Goal: Information Seeking & Learning: Learn about a topic

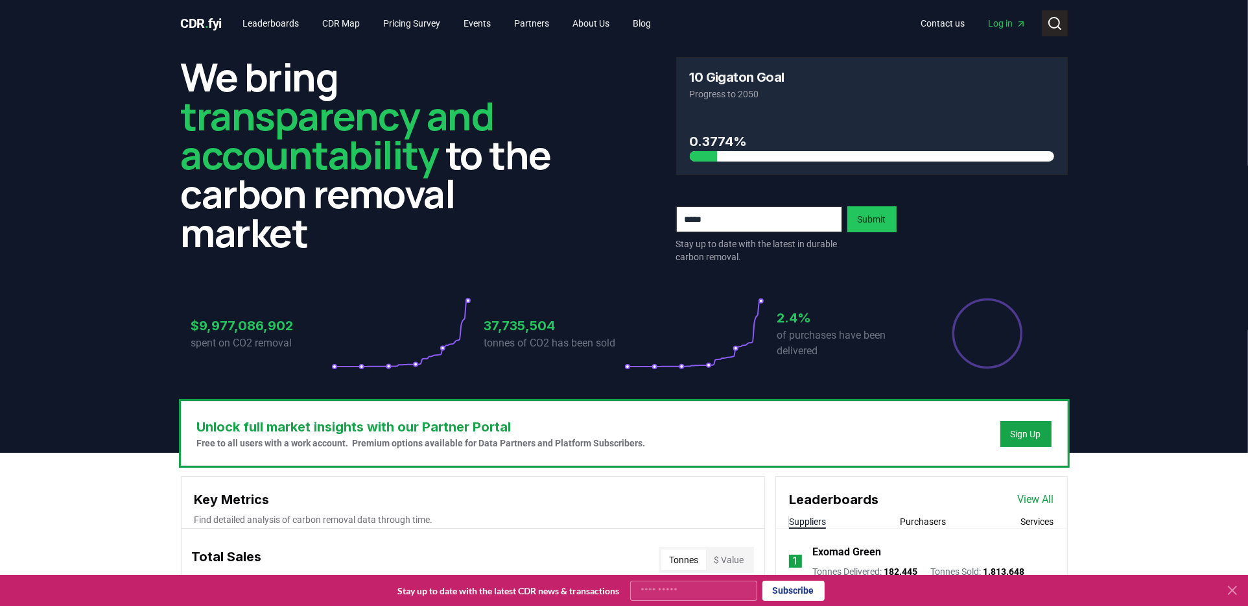
click at [1049, 25] on circle at bounding box center [1054, 23] width 10 height 10
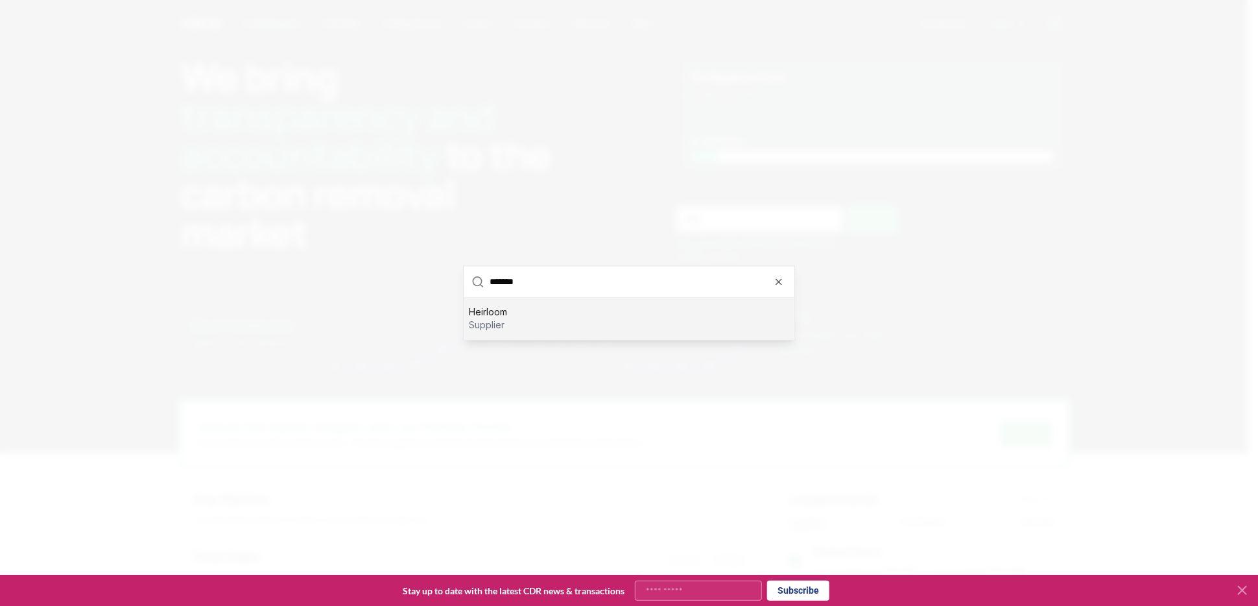
type input "********"
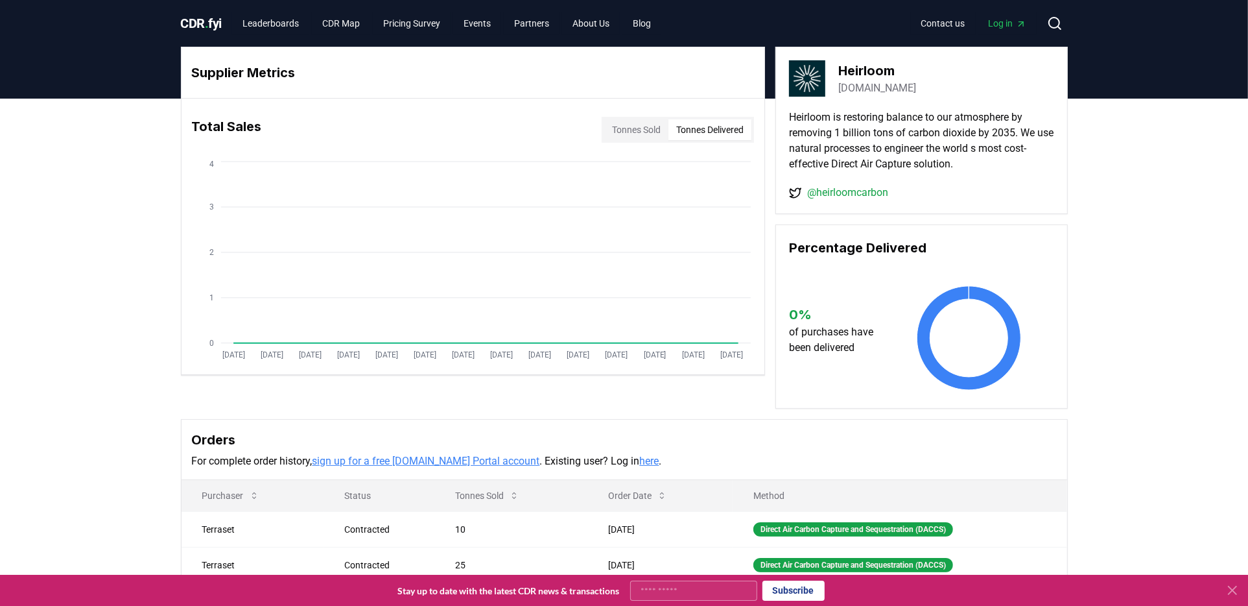
click at [721, 128] on button "Tonnes Delivered" at bounding box center [710, 129] width 83 height 21
click at [622, 119] on button "Tonnes Sold" at bounding box center [636, 129] width 64 height 21
click at [220, 25] on span "CDR . fyi" at bounding box center [201, 24] width 41 height 16
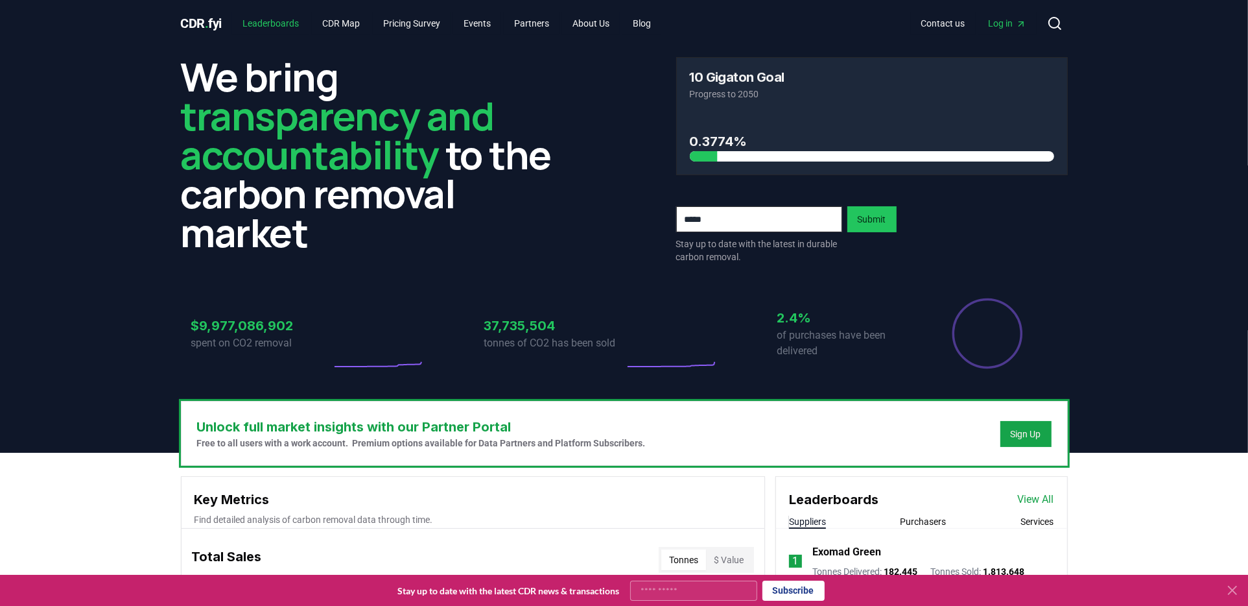
click at [261, 25] on link "Leaderboards" at bounding box center [270, 23] width 77 height 23
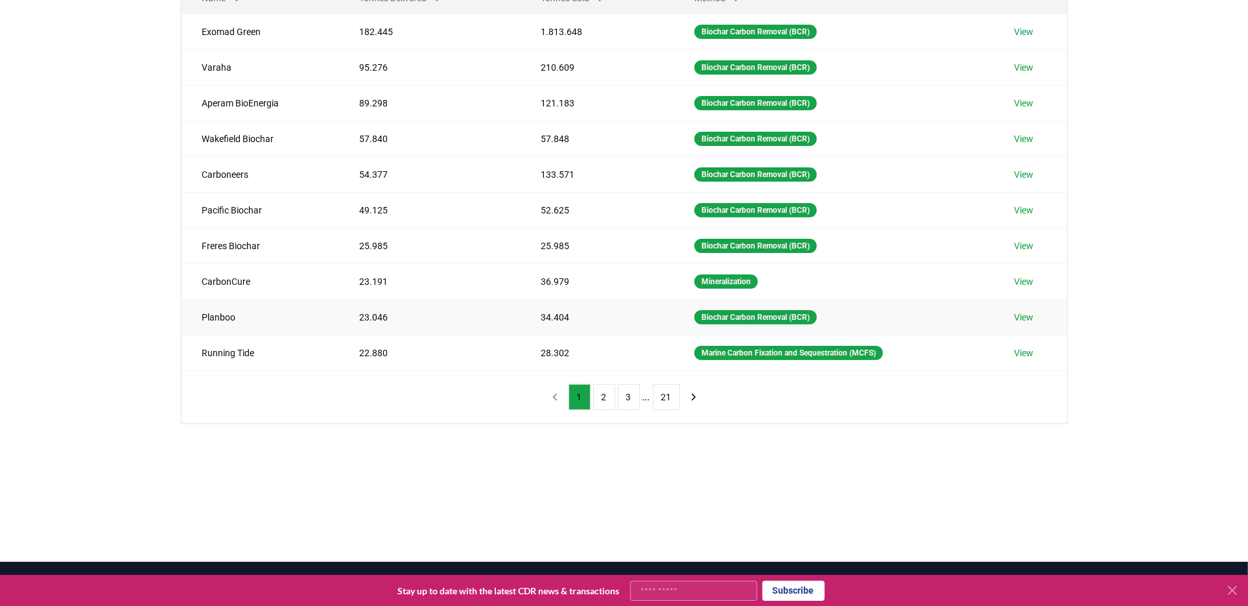
scroll to position [65, 0]
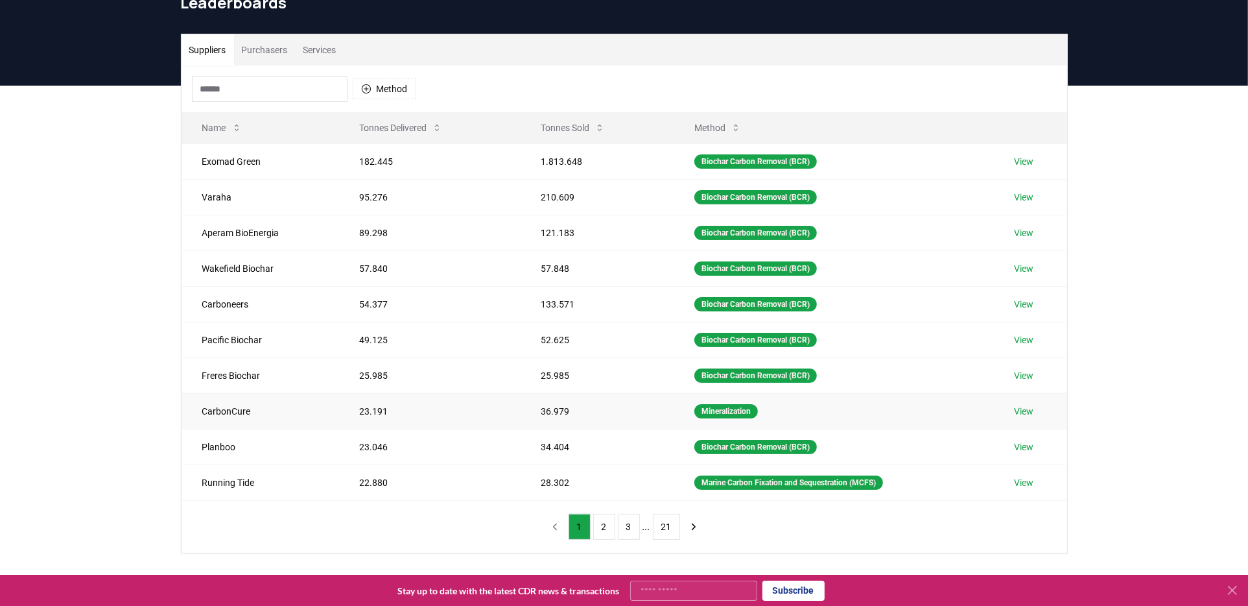
click at [1025, 405] on link "View" at bounding box center [1023, 411] width 19 height 13
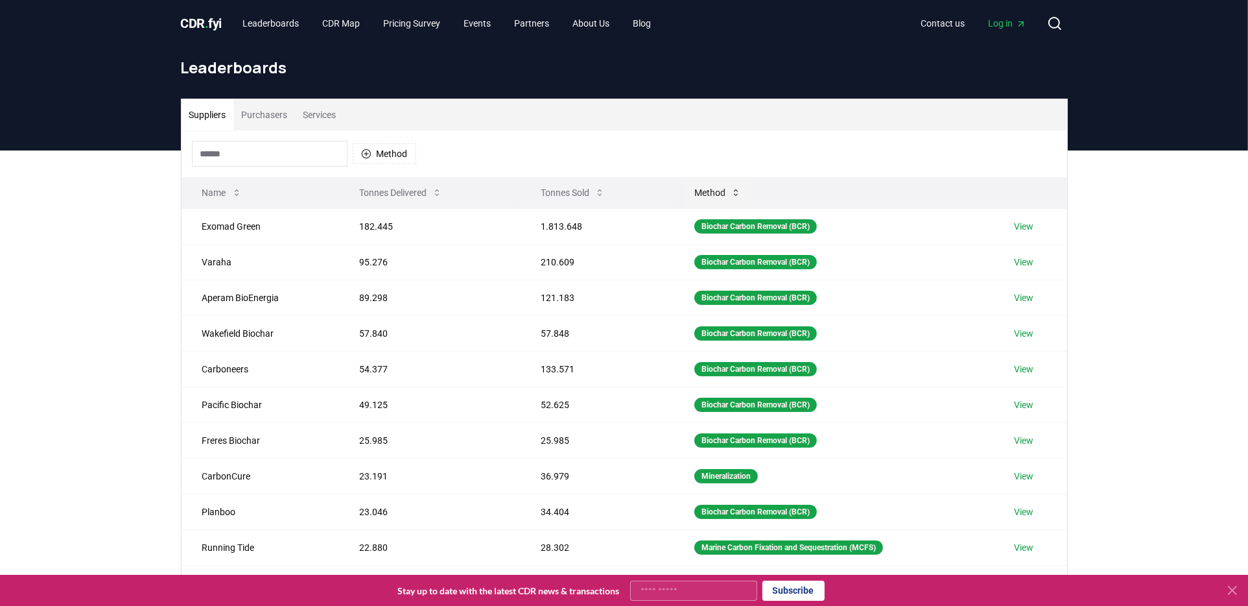
click at [735, 193] on icon at bounding box center [736, 192] width 10 height 10
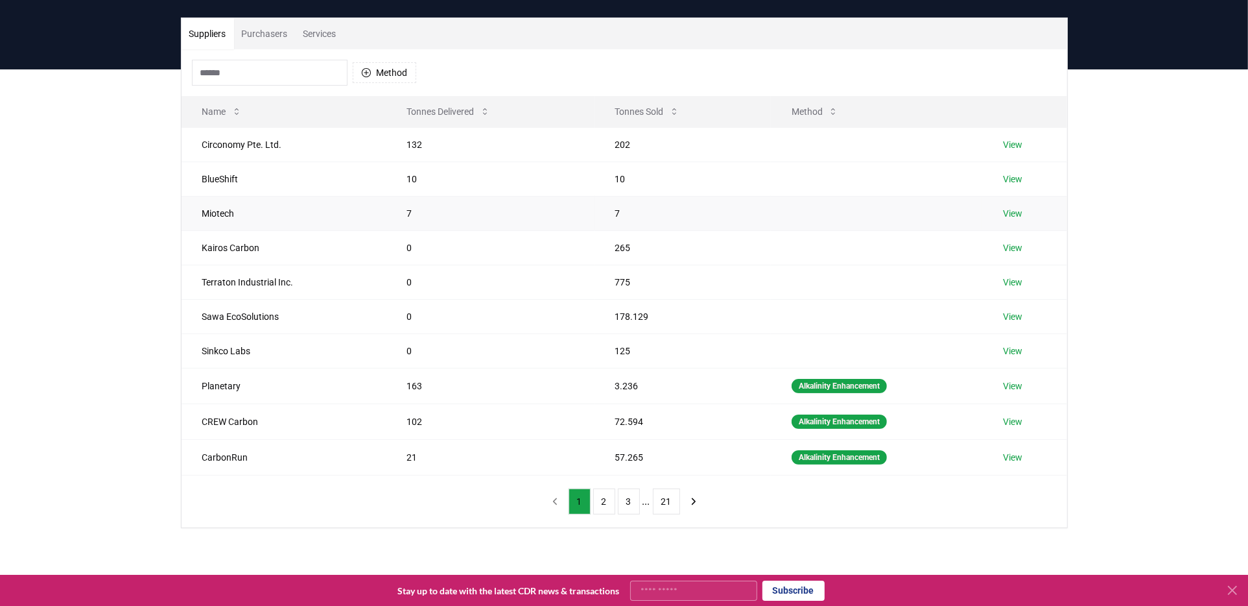
scroll to position [130, 0]
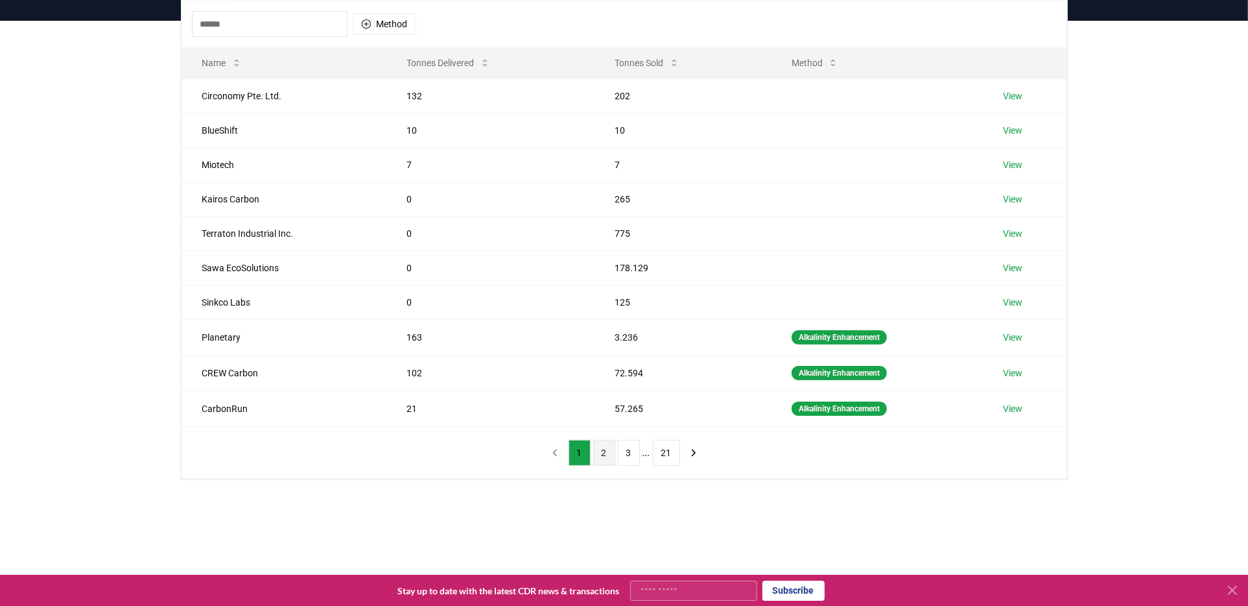
click at [602, 449] on button "2" at bounding box center [604, 453] width 22 height 26
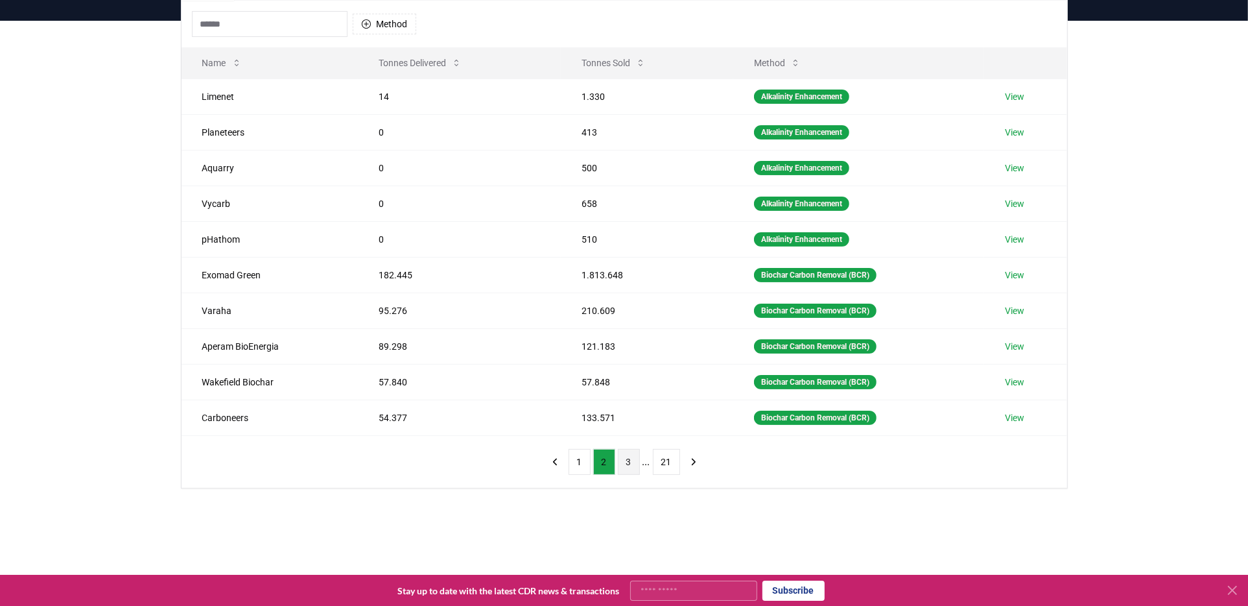
click at [626, 449] on button "3" at bounding box center [629, 462] width 22 height 26
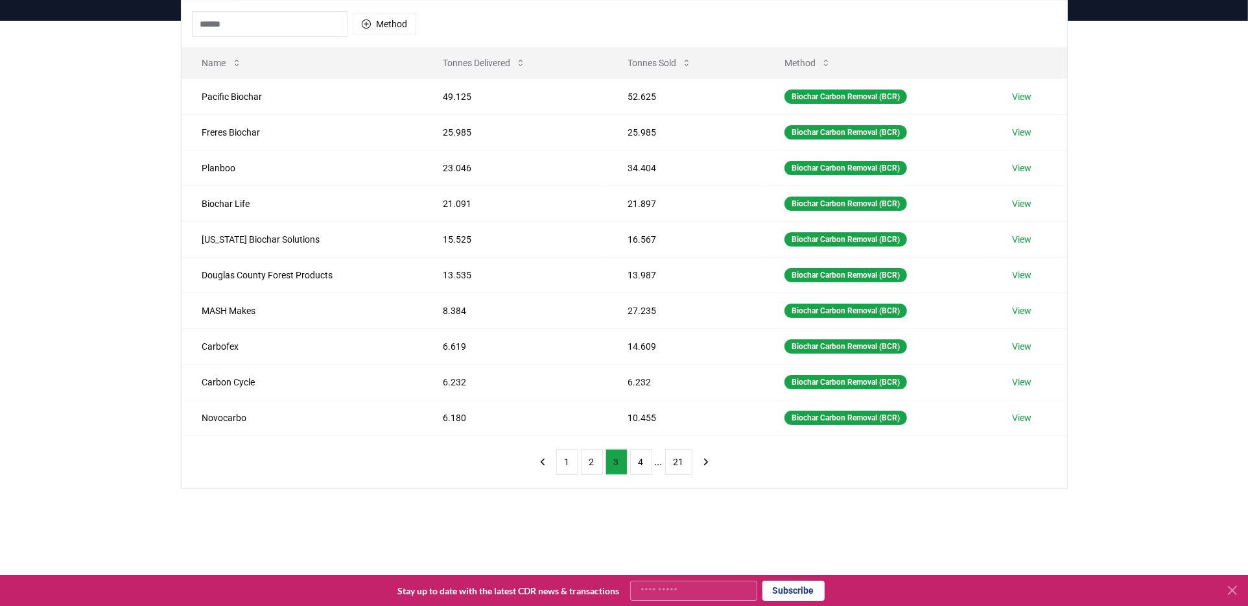
click at [626, 449] on button "3" at bounding box center [617, 462] width 22 height 26
click at [641, 449] on button "4" at bounding box center [641, 462] width 22 height 26
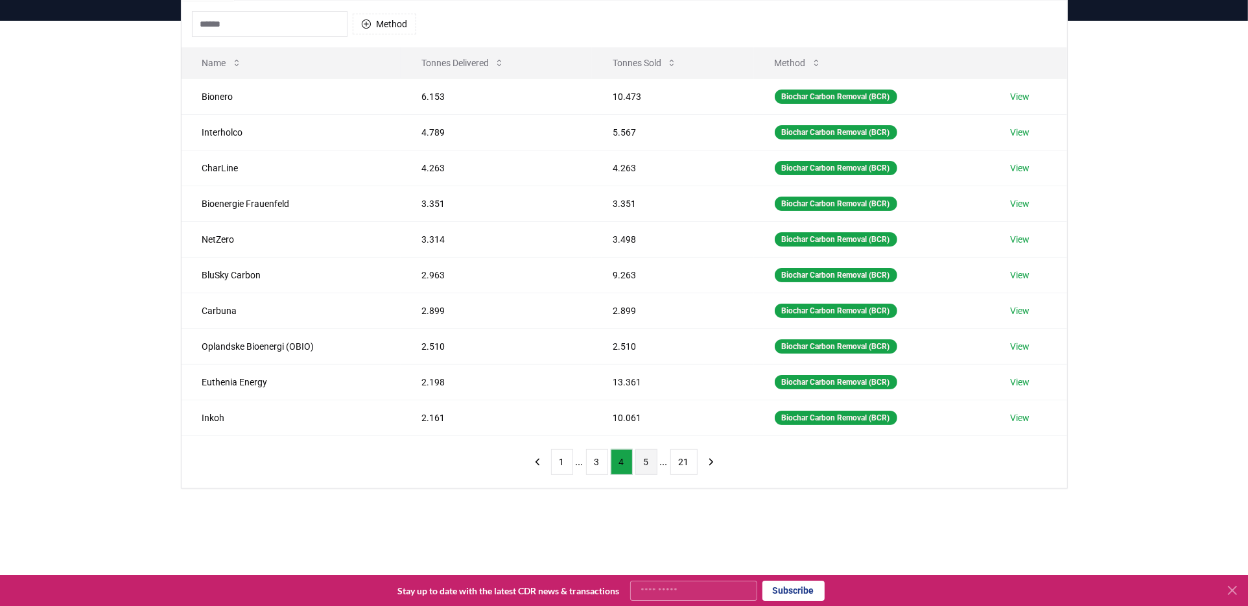
click at [651, 455] on button "5" at bounding box center [646, 462] width 22 height 26
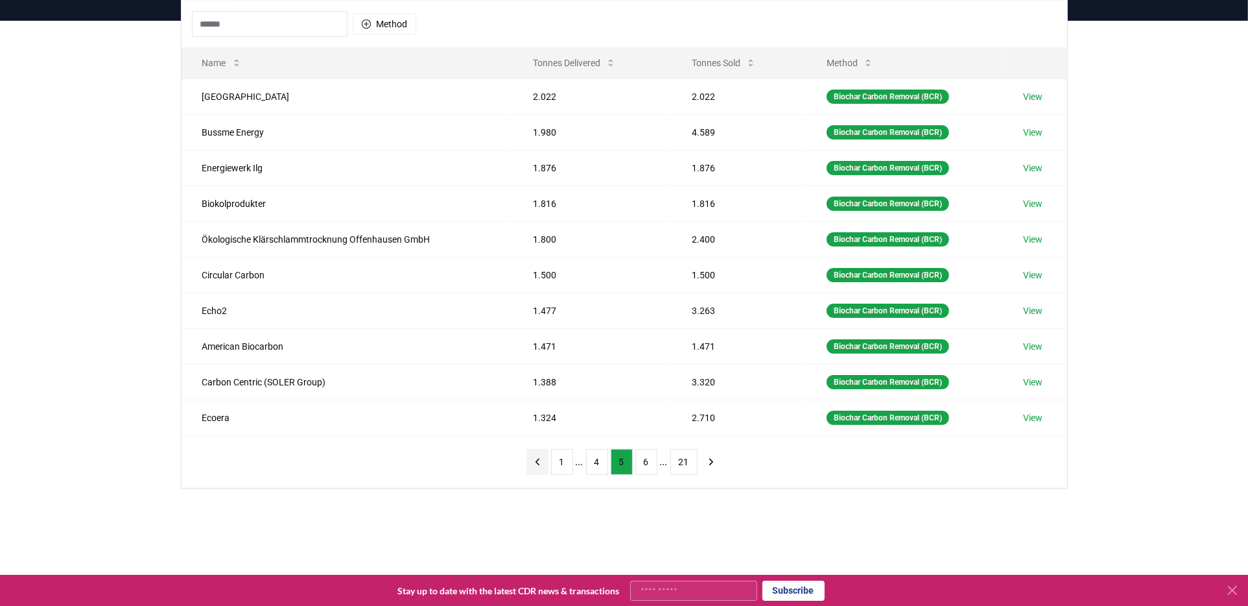
click at [543, 456] on icon "previous page" at bounding box center [538, 462] width 12 height 12
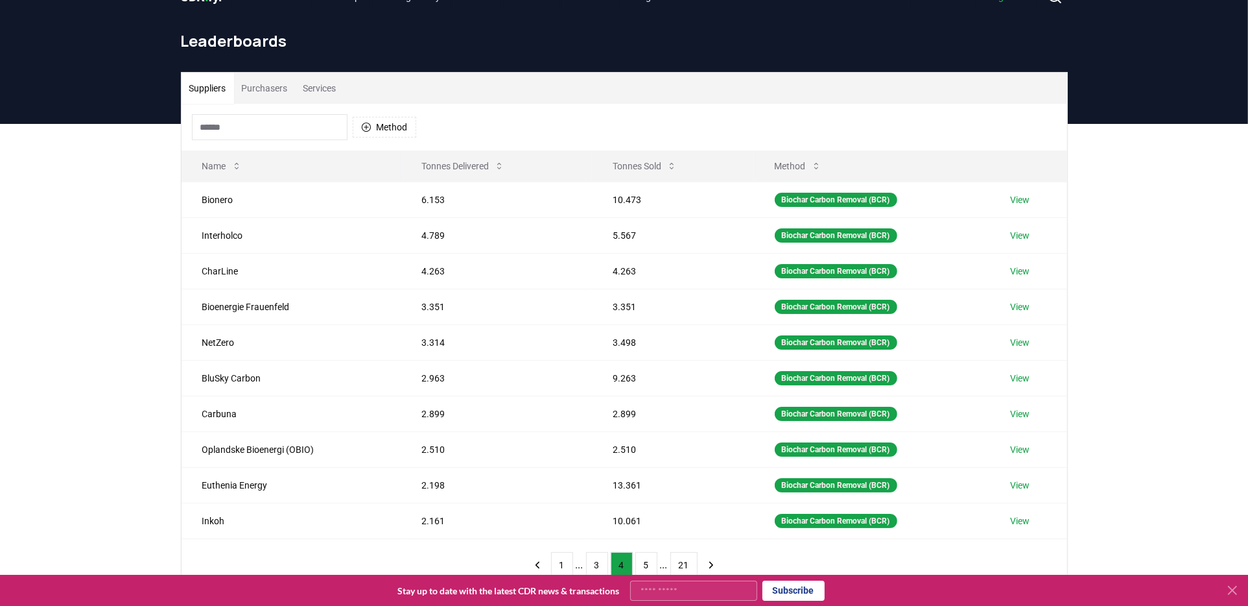
scroll to position [0, 0]
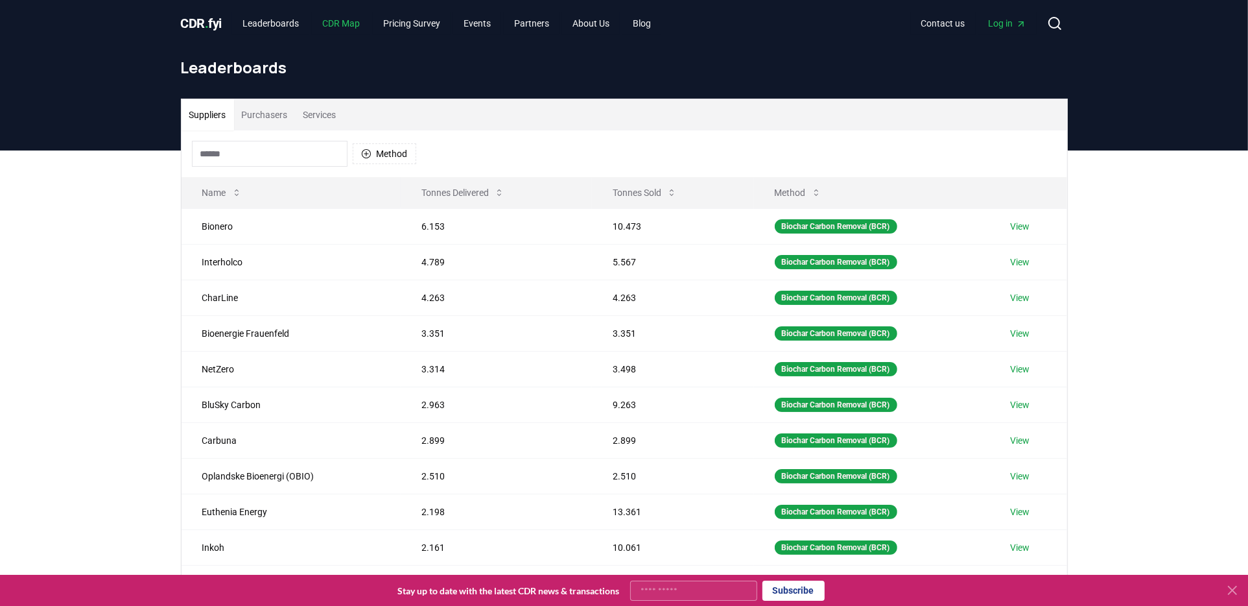
click at [332, 12] on link "CDR Map" at bounding box center [341, 23] width 58 height 23
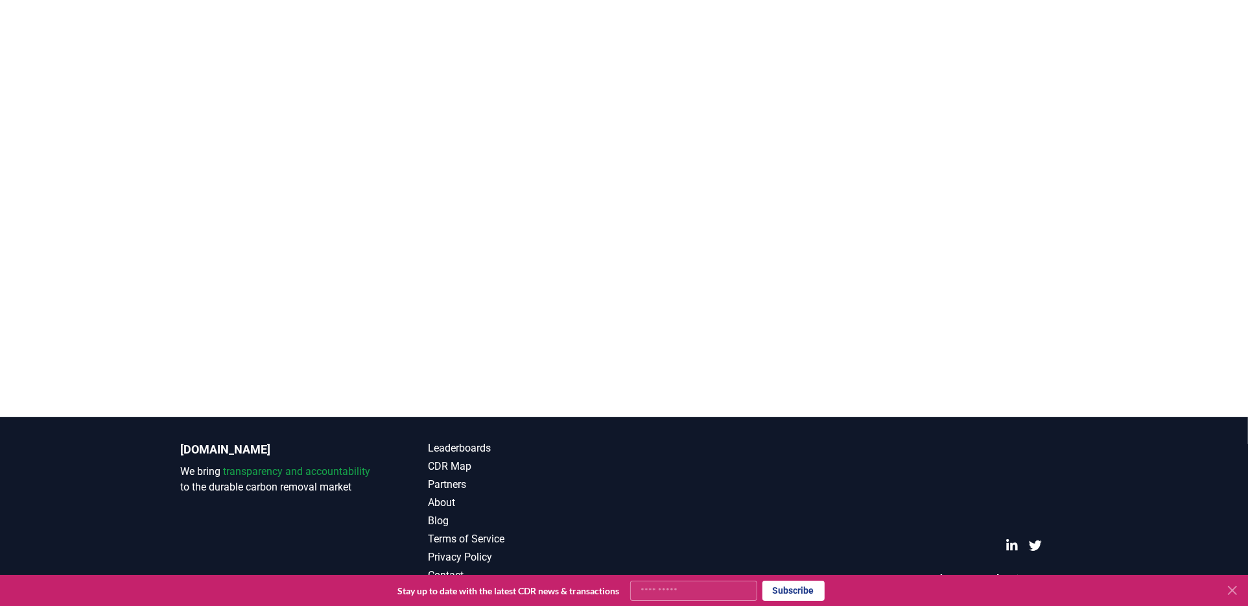
scroll to position [56, 0]
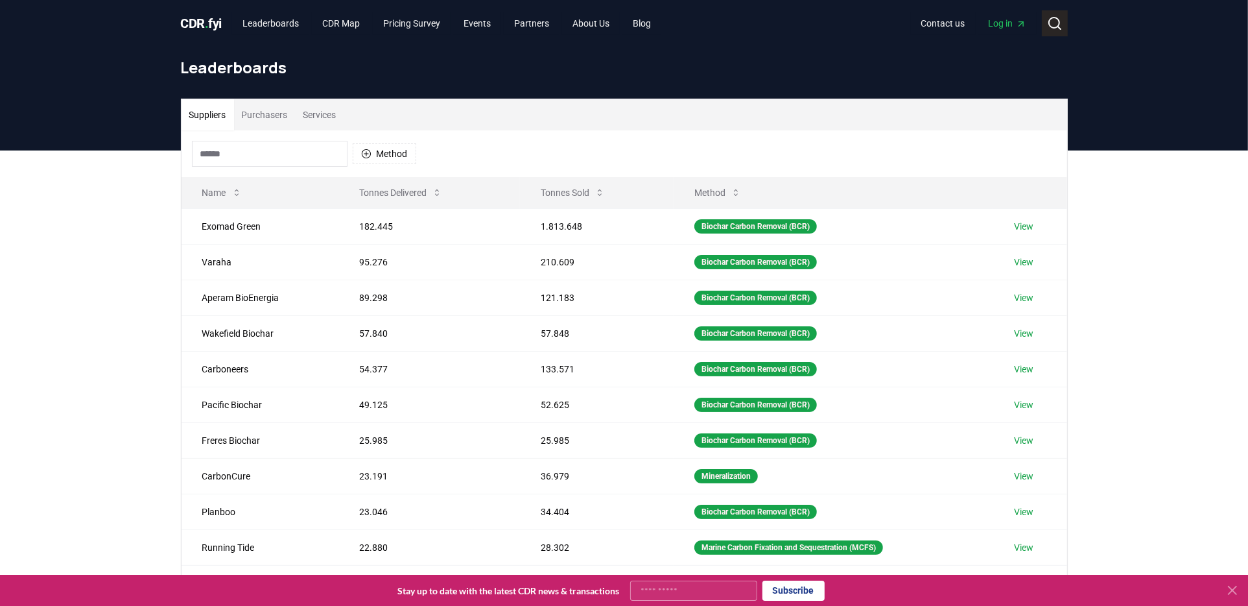
click at [1051, 23] on icon at bounding box center [1055, 24] width 16 height 16
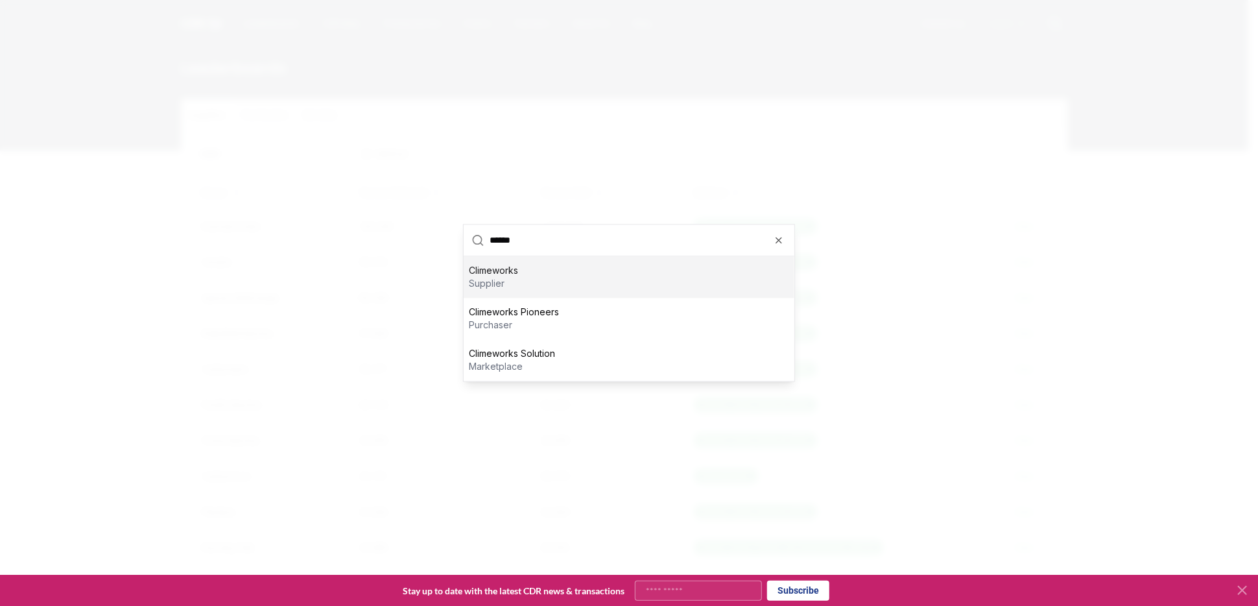
type input "******"
click at [528, 281] on div "Climeworks supplier" at bounding box center [629, 277] width 331 height 41
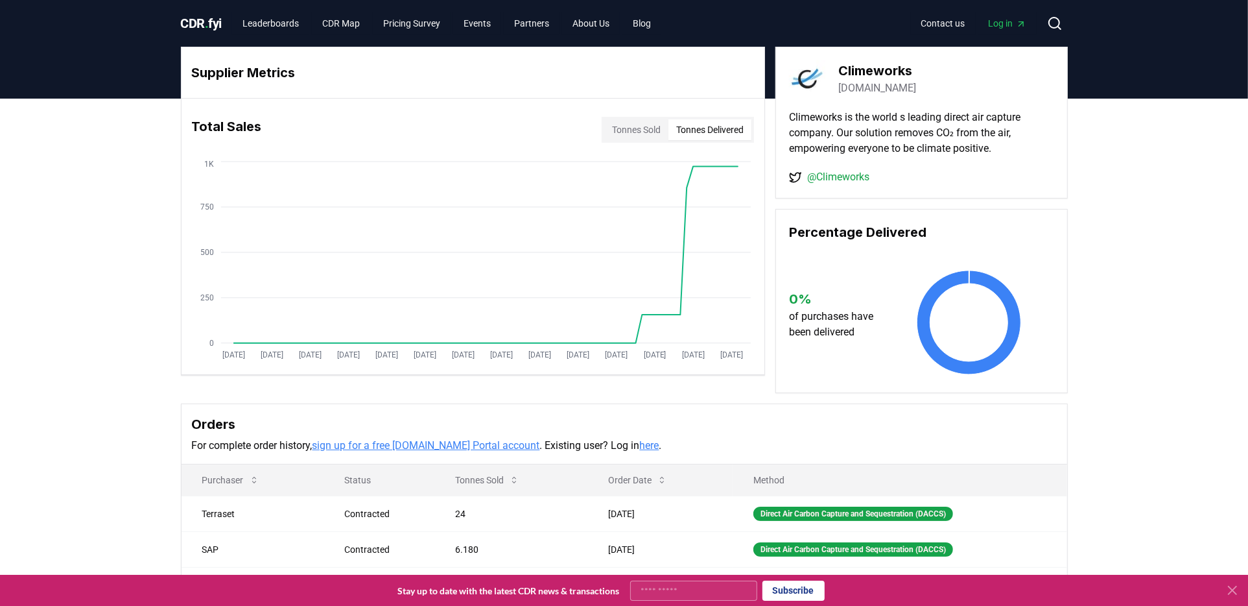
click at [712, 121] on button "Tonnes Delivered" at bounding box center [710, 129] width 83 height 21
